Goal: Task Accomplishment & Management: Use online tool/utility

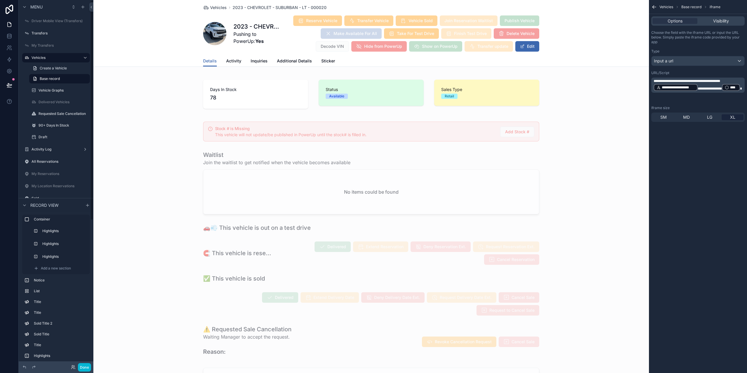
scroll to position [876, 0]
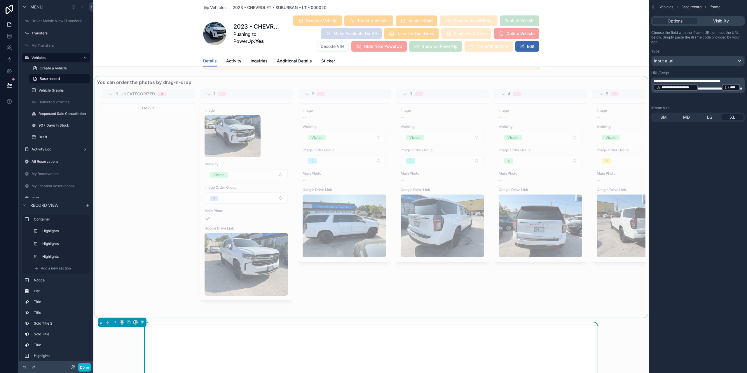
click at [126, 188] on div "scrollable content" at bounding box center [371, 196] width 556 height 241
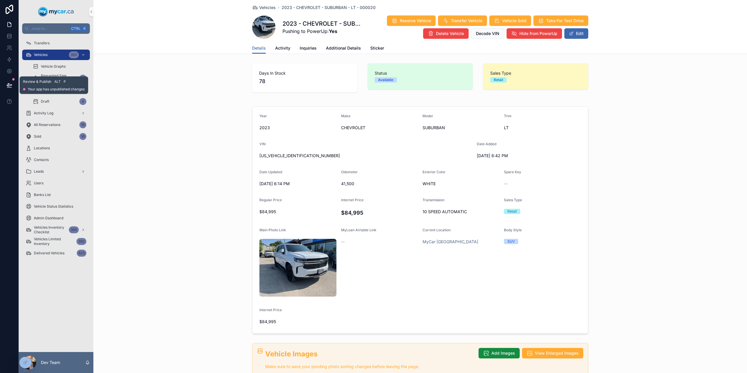
click at [6, 80] on button at bounding box center [9, 85] width 13 height 16
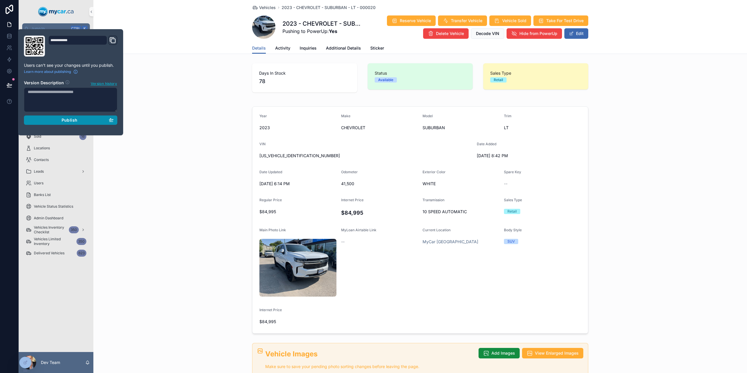
click at [64, 123] on span "Publish" at bounding box center [70, 120] width 16 height 5
